Goal: Information Seeking & Learning: Find specific fact

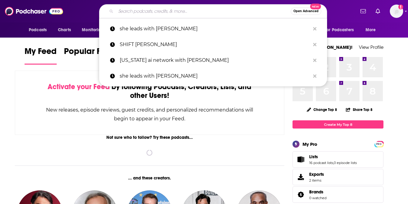
click at [137, 11] on input "Search podcasts, credits, & more..." at bounding box center [203, 11] width 175 height 10
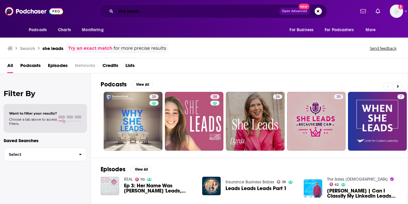
click at [159, 11] on input "she leads" at bounding box center [197, 11] width 163 height 10
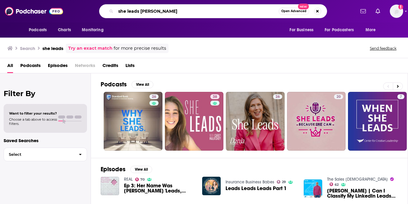
type input "she leads [PERSON_NAME]"
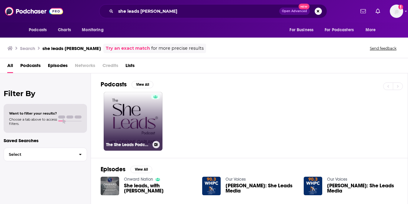
click at [139, 122] on link "The She Leads Podcast | Rewriting the Rules of Entrepreneurship" at bounding box center [133, 121] width 59 height 59
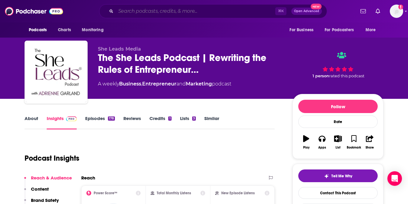
click at [180, 9] on input "Search podcasts, credits, & more..." at bounding box center [195, 11] width 159 height 10
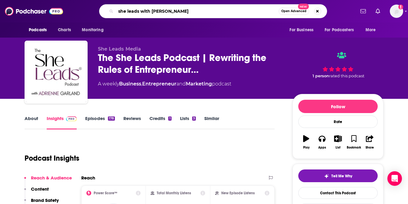
type input "she leads with [PERSON_NAME]"
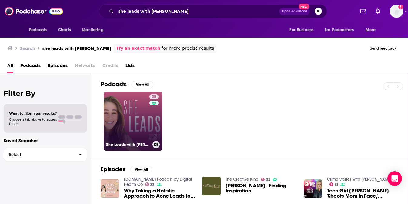
click at [126, 120] on link "38 She Leads with [PERSON_NAME]" at bounding box center [133, 121] width 59 height 59
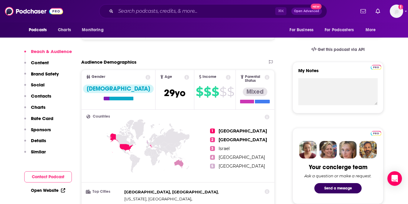
scroll to position [189, 0]
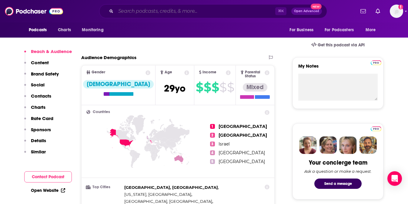
click at [182, 11] on input "Search podcasts, credits, & more..." at bounding box center [195, 11] width 159 height 10
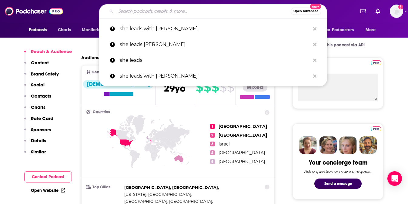
click at [182, 11] on input "Search podcasts, credits, & more..." at bounding box center [203, 11] width 175 height 10
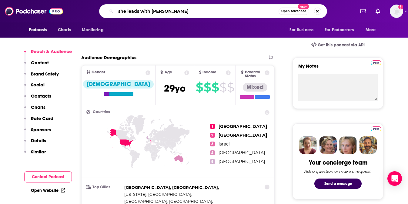
type input "she leads with [PERSON_NAME]"
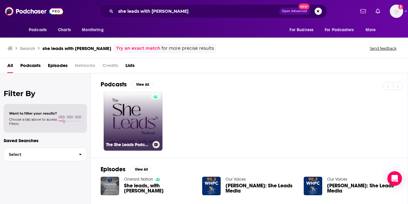
click at [129, 127] on link "The She Leads Podcast | Rewriting the Rules of Entrepreneurship" at bounding box center [133, 121] width 59 height 59
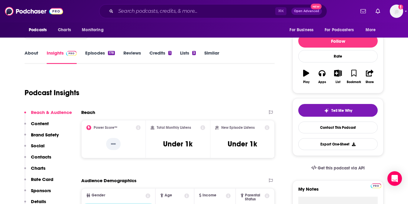
scroll to position [66, 0]
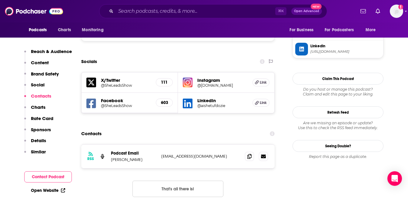
scroll to position [574, 0]
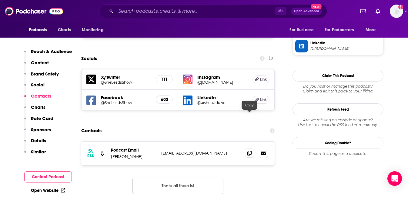
click at [248, 151] on icon at bounding box center [249, 153] width 4 height 5
